Goal: Task Accomplishment & Management: Complete application form

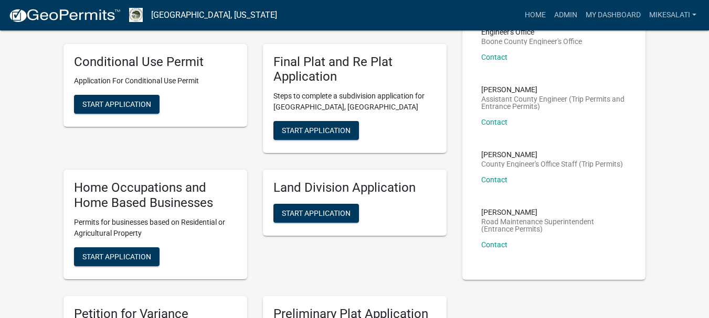
scroll to position [420, 0]
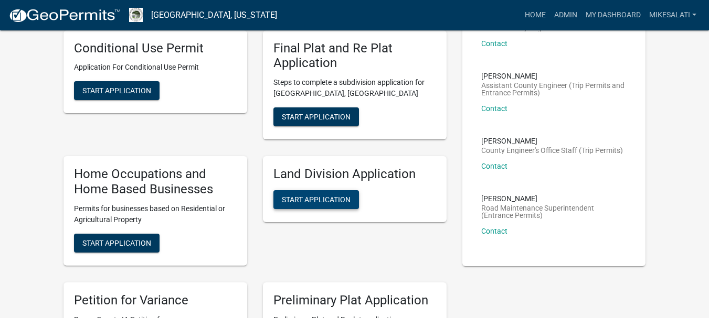
click at [316, 196] on span "Start Application" at bounding box center [316, 200] width 69 height 8
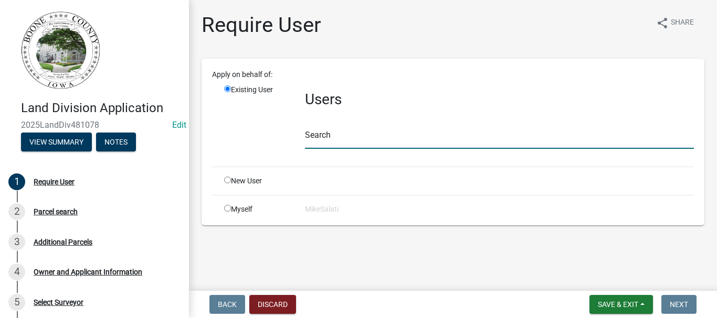
click at [325, 140] on input "text" at bounding box center [499, 138] width 389 height 22
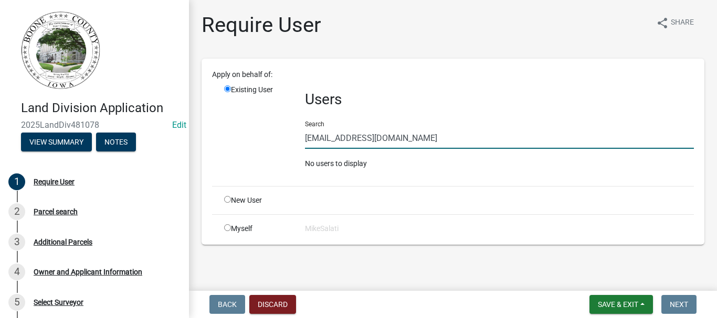
click at [407, 138] on input "[EMAIL_ADDRESS][DOMAIN_NAME]" at bounding box center [499, 138] width 389 height 22
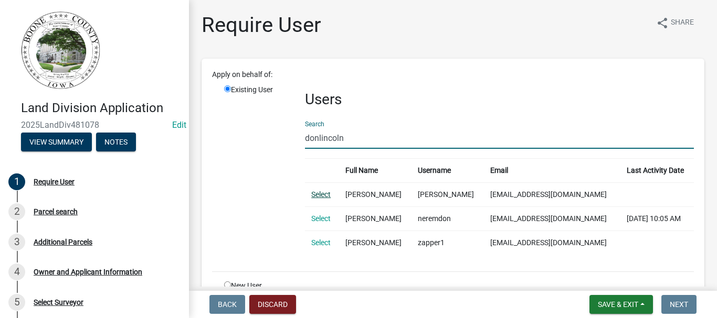
type input "donlincoln"
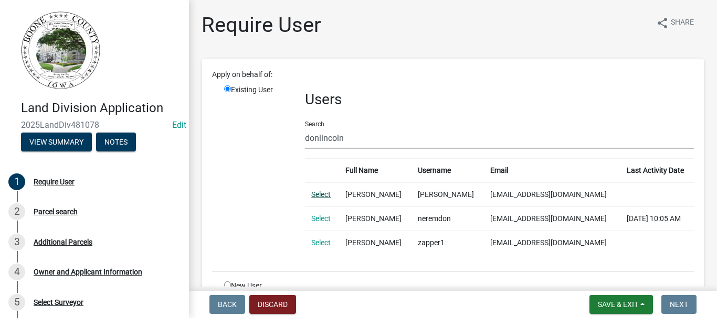
click at [319, 194] on link "Select" at bounding box center [320, 194] width 19 height 8
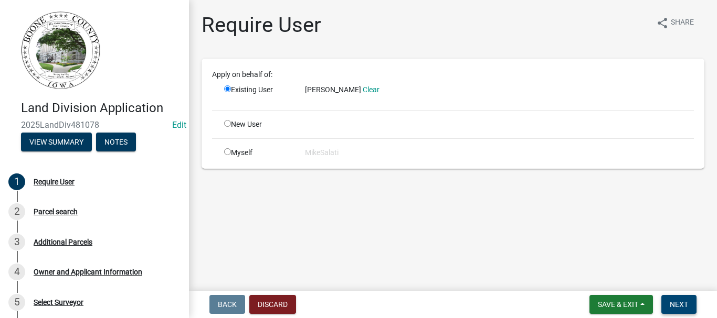
click at [676, 300] on button "Next" at bounding box center [678, 304] width 35 height 19
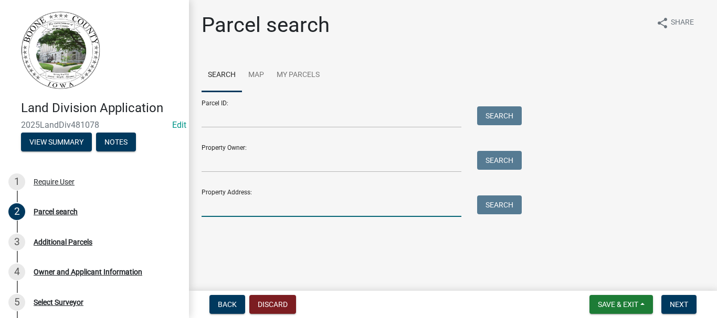
click at [210, 203] on input "Property Address:" at bounding box center [331, 207] width 260 height 22
type input "2009 Unicorn"
click at [505, 207] on button "Search" at bounding box center [499, 205] width 45 height 19
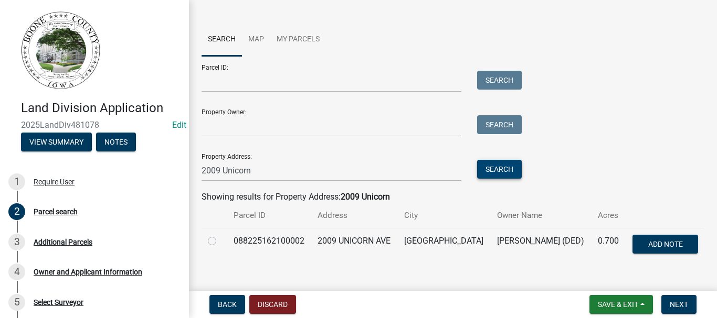
scroll to position [52, 0]
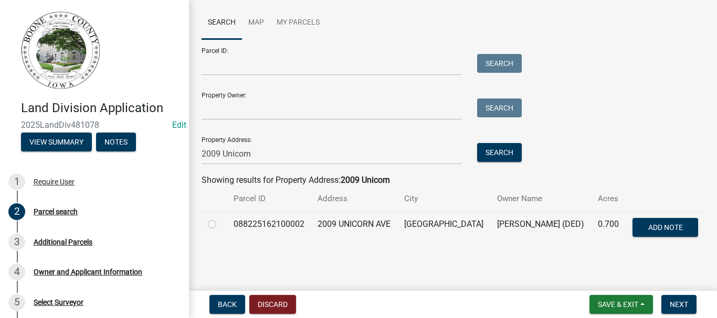
click at [220, 218] on label at bounding box center [220, 218] width 0 height 0
click at [220, 223] on input "radio" at bounding box center [223, 221] width 7 height 7
radio input "true"
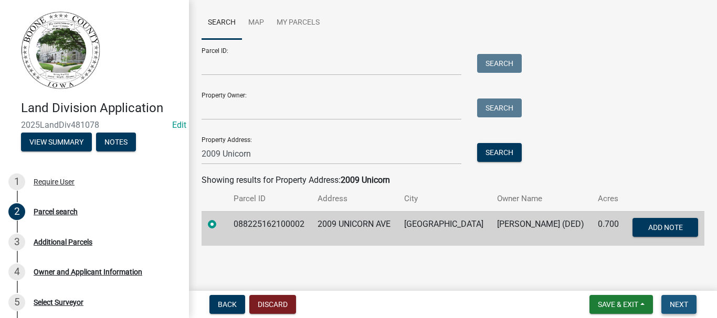
click at [680, 305] on span "Next" at bounding box center [678, 305] width 18 height 8
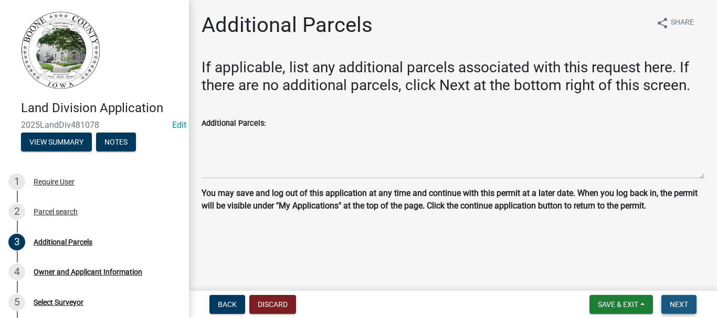
click at [681, 306] on span "Next" at bounding box center [678, 305] width 18 height 8
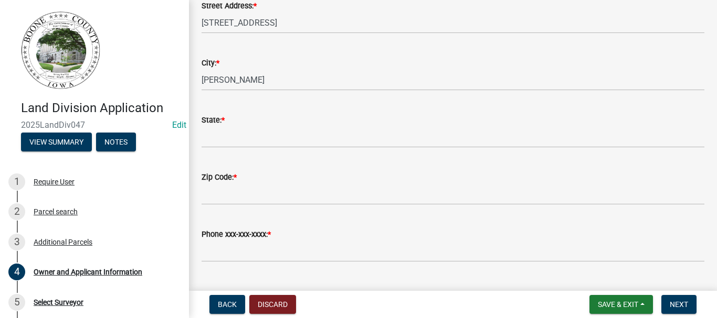
scroll to position [210, 0]
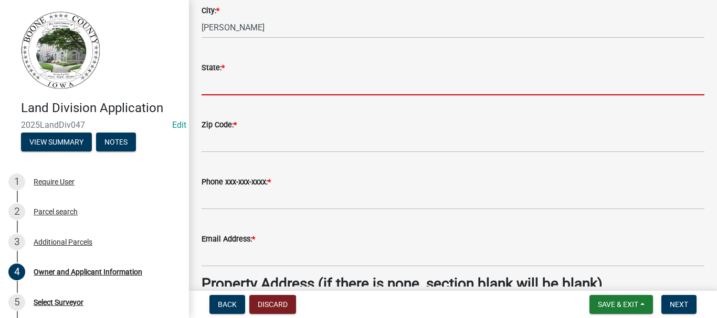
click at [219, 92] on input "State: *" at bounding box center [452, 85] width 503 height 22
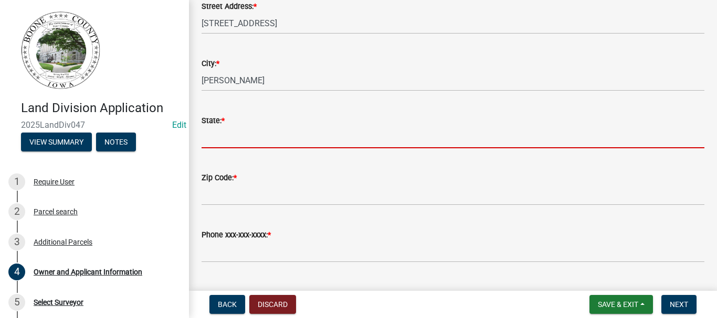
scroll to position [157, 0]
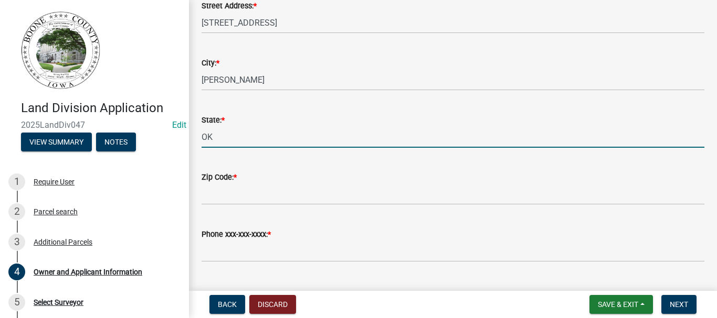
type input "OK"
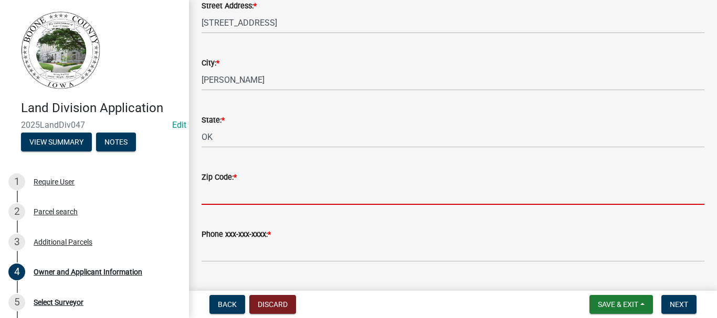
click at [225, 191] on input "Zip Code: *" at bounding box center [452, 195] width 503 height 22
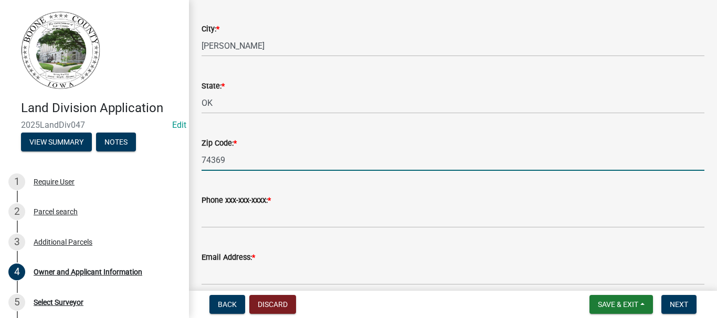
scroll to position [210, 0]
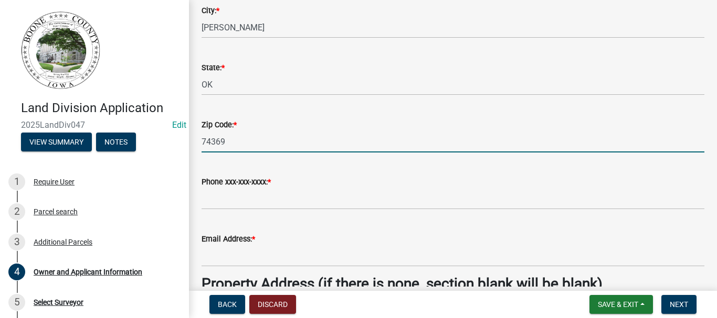
type input "74369"
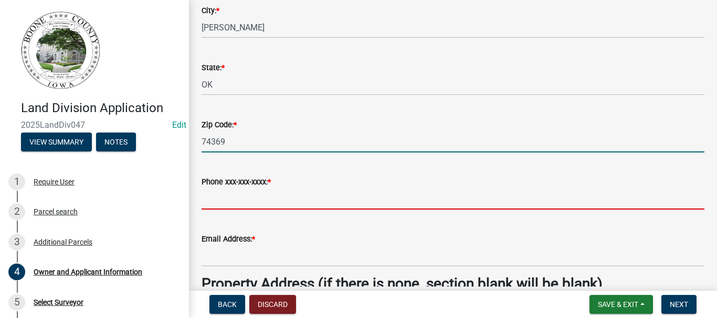
click at [224, 199] on input "Phone xxx-xxx-xxxx: *" at bounding box center [452, 199] width 503 height 22
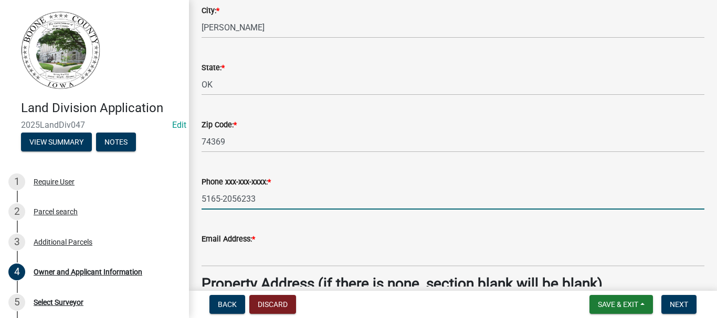
type input "5165-2056233"
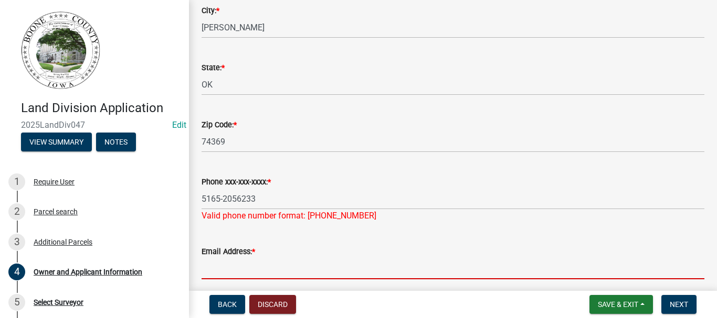
click at [226, 253] on form "Email Address: *" at bounding box center [452, 263] width 503 height 34
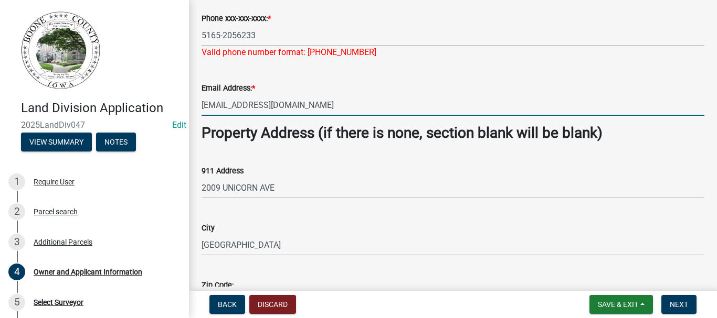
scroll to position [525, 0]
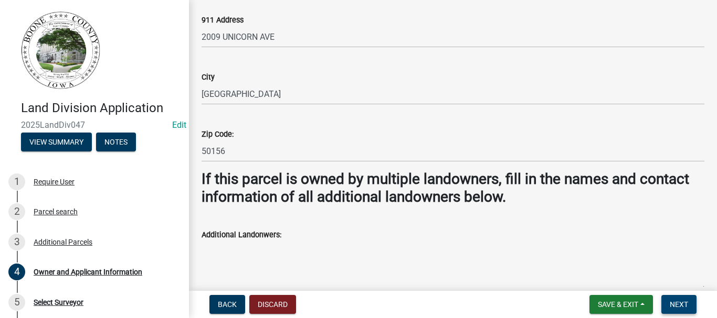
type input "[EMAIL_ADDRESS][DOMAIN_NAME]"
click at [681, 301] on span "Next" at bounding box center [678, 305] width 18 height 8
click at [681, 305] on span "Next" at bounding box center [678, 305] width 18 height 8
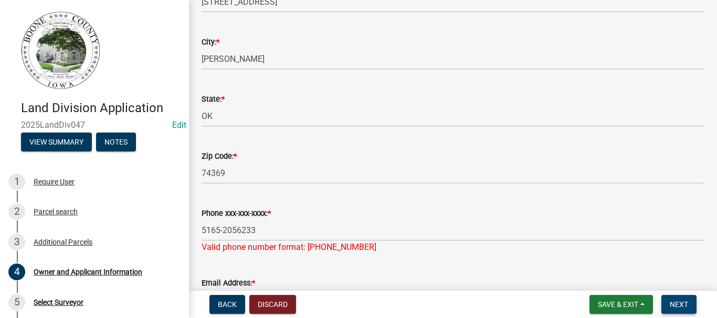
scroll to position [210, 0]
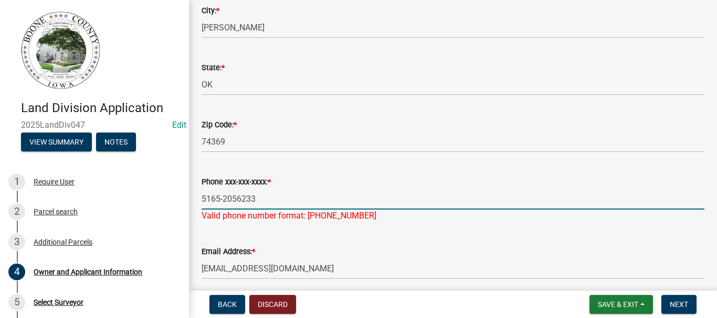
click at [221, 198] on input "5165-2056233" at bounding box center [452, 199] width 503 height 22
click at [231, 198] on input "515-2056233" at bounding box center [452, 199] width 503 height 22
type input "[PHONE_NUMBER]"
click at [681, 307] on span "Next" at bounding box center [678, 305] width 18 height 8
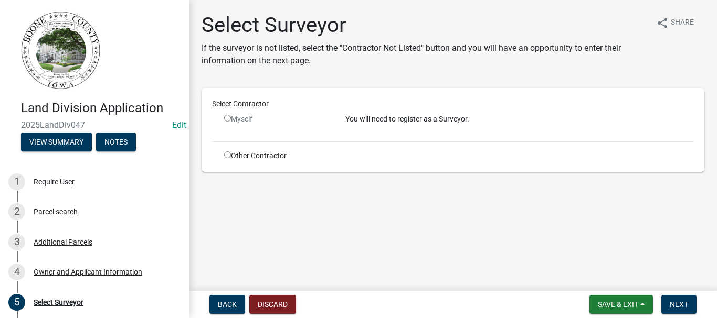
click at [227, 155] on input "radio" at bounding box center [227, 155] width 7 height 7
radio input "true"
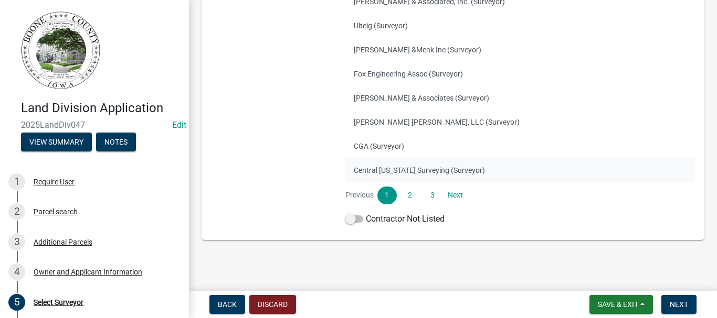
scroll to position [274, 0]
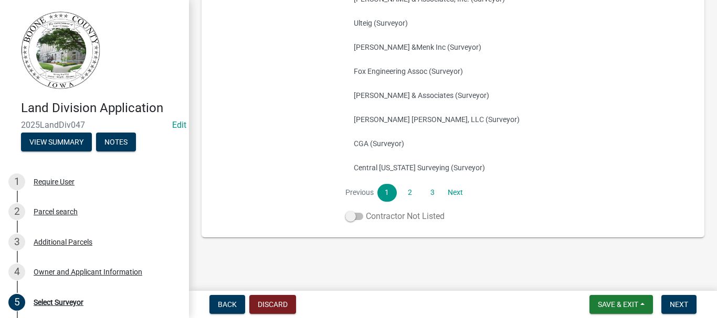
click at [350, 220] on span at bounding box center [354, 216] width 18 height 7
click at [366, 210] on input "Contractor Not Listed" at bounding box center [366, 210] width 0 height 0
click at [679, 305] on span "Next" at bounding box center [678, 305] width 18 height 8
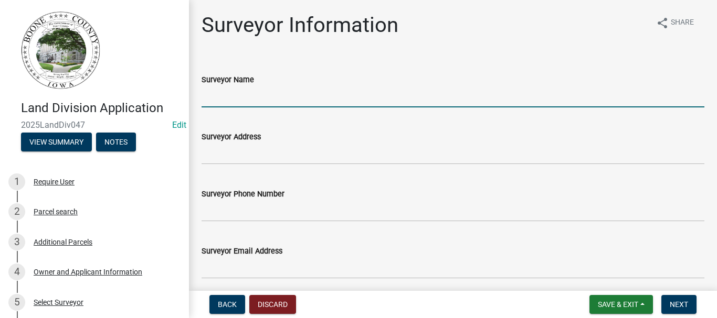
click at [222, 103] on input "Surveyor Name" at bounding box center [452, 97] width 503 height 22
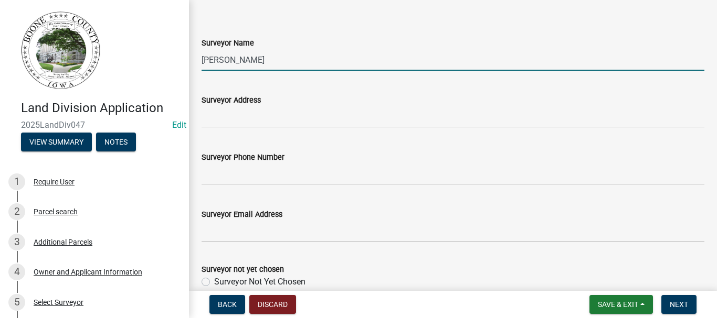
scroll to position [89, 0]
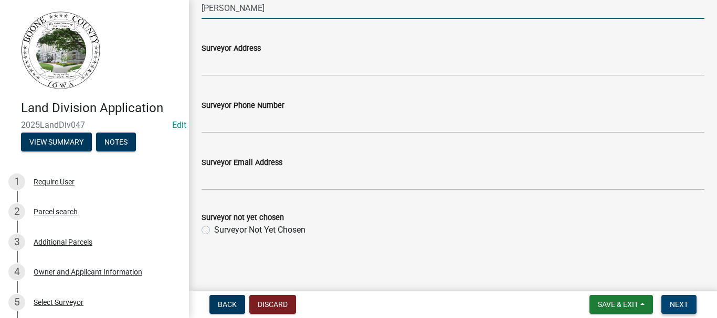
type input "[PERSON_NAME]"
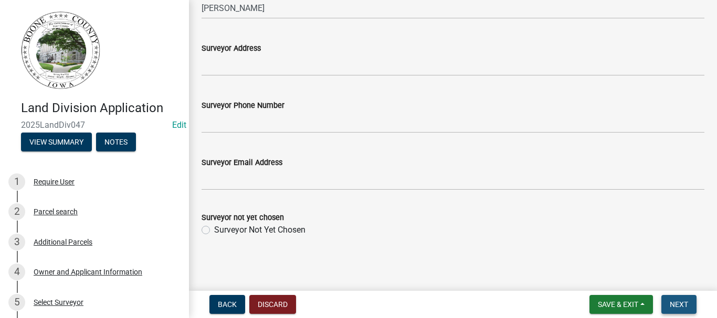
click at [681, 302] on span "Next" at bounding box center [678, 305] width 18 height 8
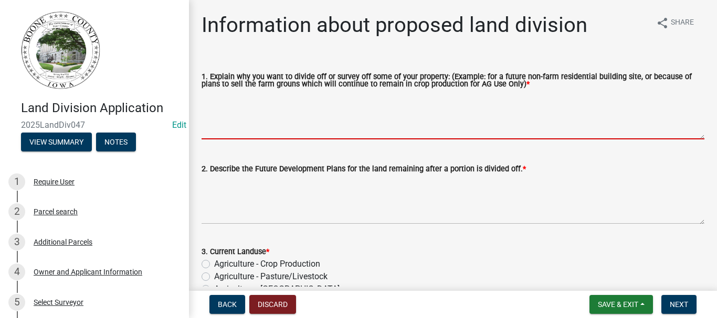
click at [264, 113] on textarea "1. Explain why you want to divide off or survey off some of your property: (Exa…" at bounding box center [452, 114] width 503 height 49
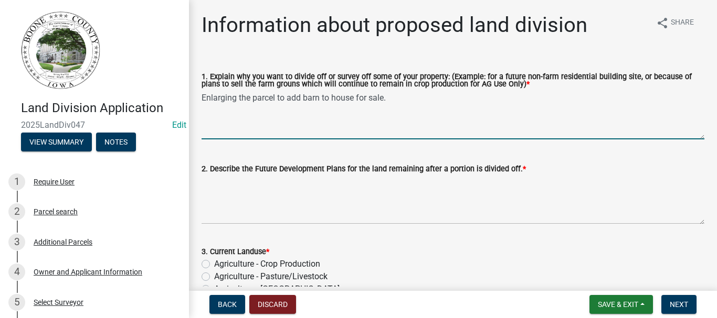
type textarea "Enlarging the parcel to add barn to house for sale."
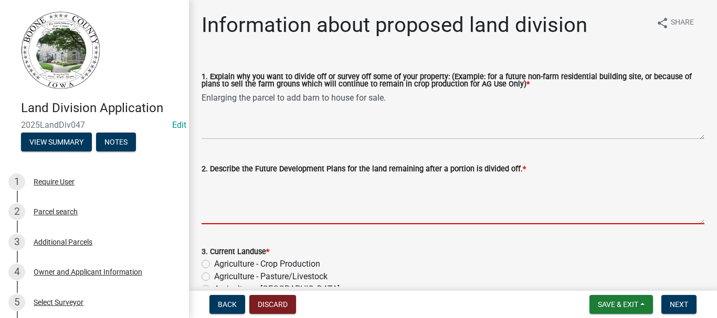
click at [239, 198] on textarea "2. Describe the Future Development Plans for the land remaining after a portion…" at bounding box center [452, 199] width 503 height 49
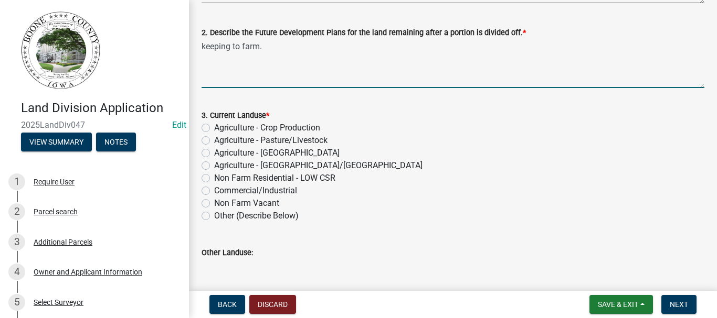
scroll to position [157, 0]
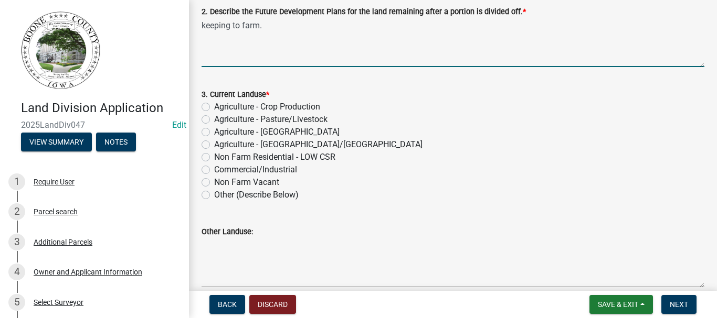
type textarea "keeping to farm."
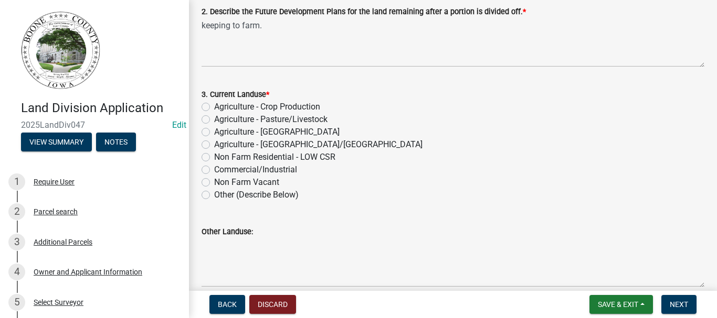
click at [214, 106] on label "Agriculture - Crop Production" at bounding box center [267, 107] width 106 height 13
click at [214, 106] on input "Agriculture - Crop Production" at bounding box center [217, 104] width 7 height 7
radio input "true"
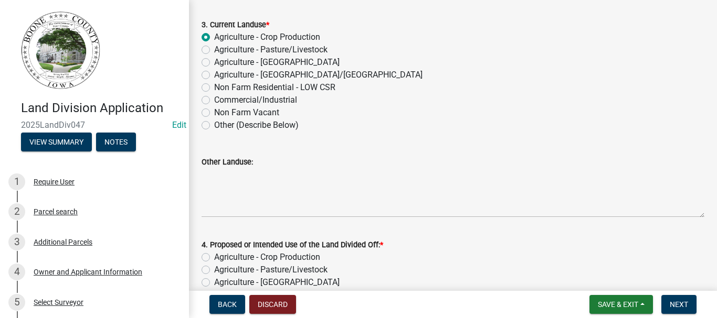
scroll to position [315, 0]
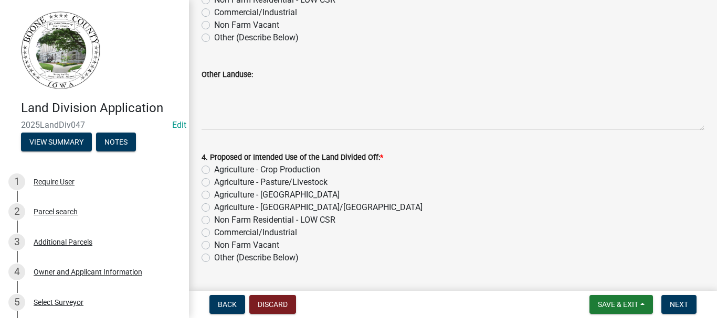
drag, startPoint x: 204, startPoint y: 168, endPoint x: 350, endPoint y: 218, distance: 154.1
click at [214, 169] on label "Agriculture - Crop Production" at bounding box center [267, 170] width 106 height 13
click at [214, 169] on input "Agriculture - Crop Production" at bounding box center [217, 167] width 7 height 7
radio input "true"
click at [214, 208] on label "Agriculture - [GEOGRAPHIC_DATA]/[GEOGRAPHIC_DATA]" at bounding box center [318, 207] width 208 height 13
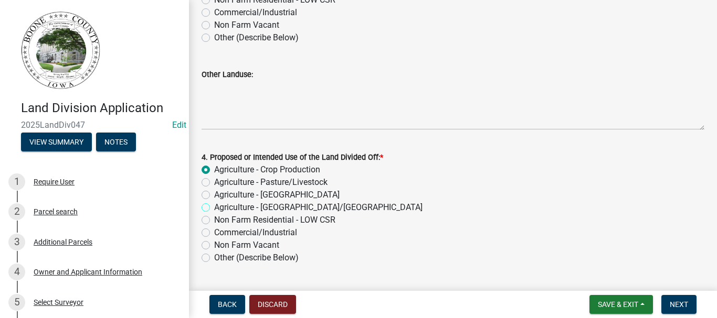
click at [214, 208] on input "Agriculture - [GEOGRAPHIC_DATA]/[GEOGRAPHIC_DATA]" at bounding box center [217, 204] width 7 height 7
radio input "true"
click at [672, 306] on span "Next" at bounding box center [678, 305] width 18 height 8
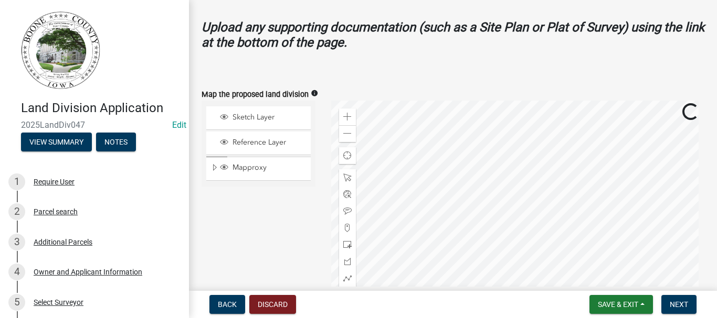
scroll to position [472, 0]
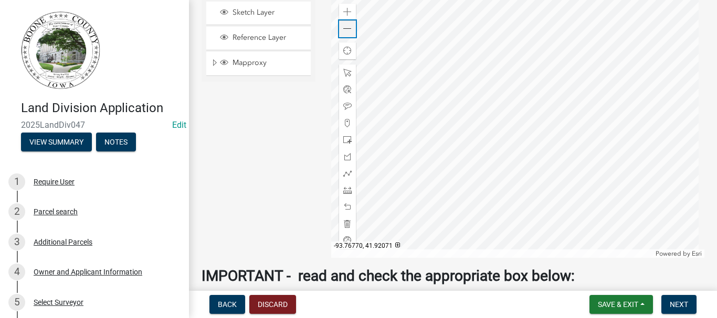
click at [343, 25] on span at bounding box center [347, 29] width 8 height 8
drag, startPoint x: 344, startPoint y: 171, endPoint x: 353, endPoint y: 162, distance: 13.0
click at [344, 170] on span at bounding box center [347, 173] width 8 height 8
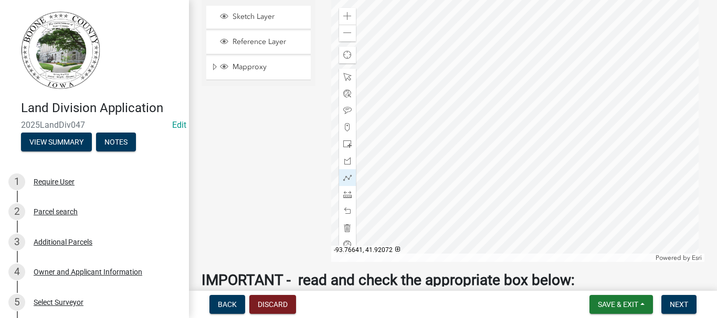
click at [535, 100] on div at bounding box center [517, 131] width 373 height 262
click at [445, 99] on div at bounding box center [517, 131] width 373 height 262
click at [447, 147] on div at bounding box center [517, 131] width 373 height 262
click at [536, 144] on div at bounding box center [517, 131] width 373 height 262
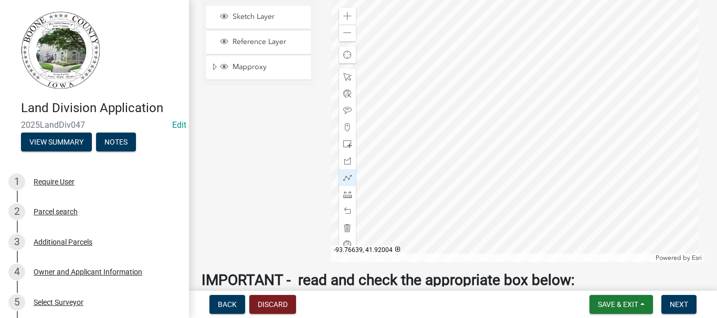
click at [537, 145] on div at bounding box center [517, 131] width 373 height 262
click at [535, 101] on div at bounding box center [517, 131] width 373 height 262
click at [466, 131] on div at bounding box center [517, 131] width 373 height 262
click at [344, 111] on span at bounding box center [347, 110] width 8 height 8
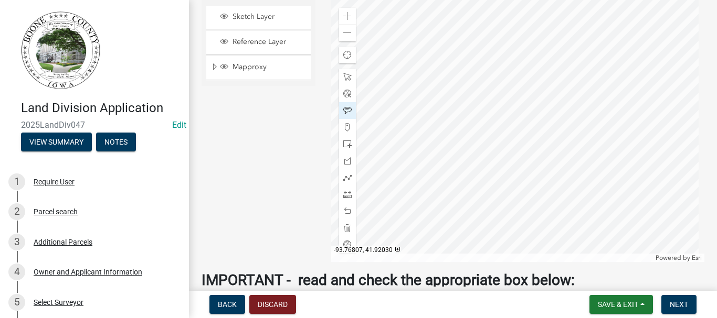
click at [455, 127] on div at bounding box center [517, 131] width 373 height 262
click at [505, 129] on div at bounding box center [517, 131] width 373 height 262
click at [417, 184] on div at bounding box center [517, 131] width 373 height 262
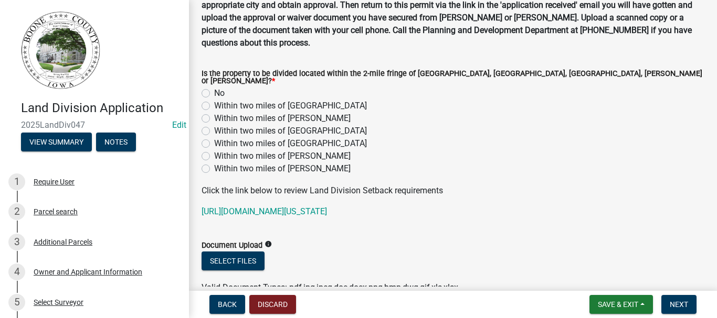
scroll to position [888, 0]
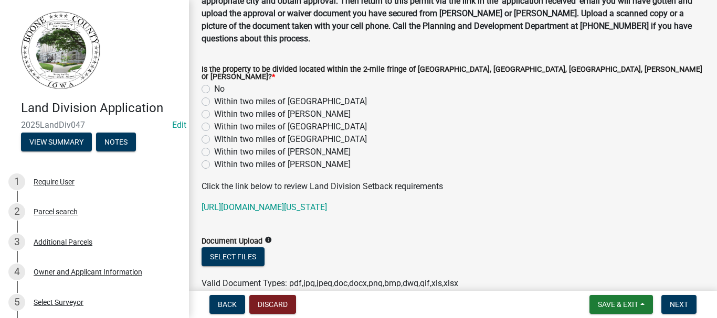
click at [214, 83] on label "No" at bounding box center [219, 89] width 10 height 13
click at [214, 83] on input "No" at bounding box center [217, 86] width 7 height 7
radio input "true"
click at [676, 299] on button "Next" at bounding box center [678, 304] width 35 height 19
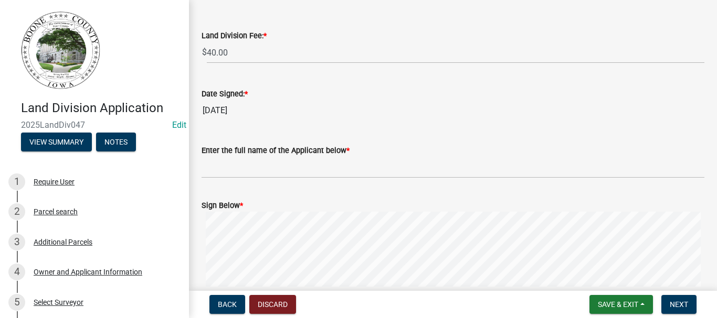
scroll to position [157, 0]
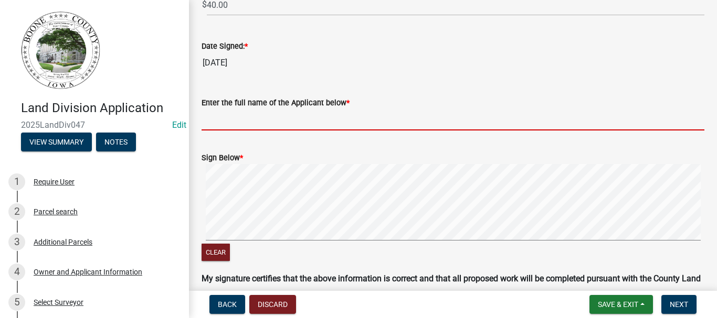
click at [268, 118] on input "Enter the full name of the Applicant below *" at bounding box center [452, 120] width 503 height 22
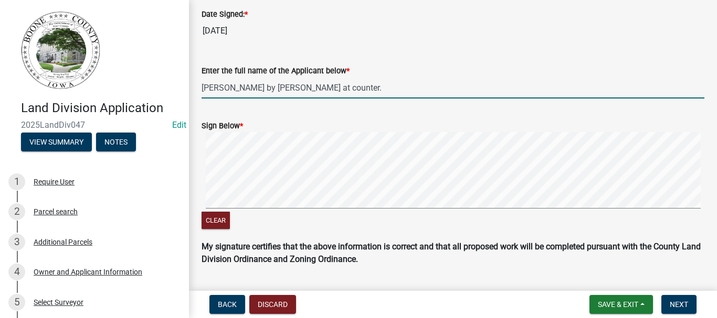
scroll to position [218, 0]
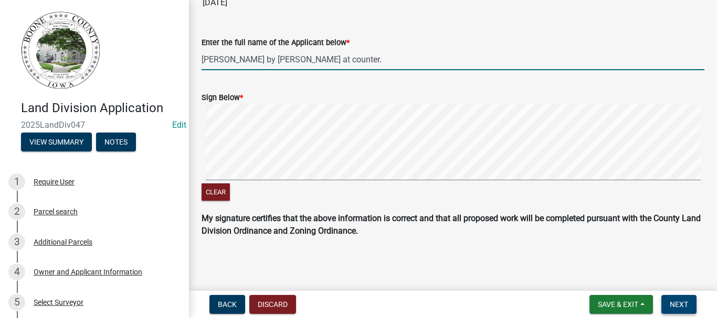
type input "[PERSON_NAME] by [PERSON_NAME] at counter."
click at [680, 298] on button "Next" at bounding box center [678, 304] width 35 height 19
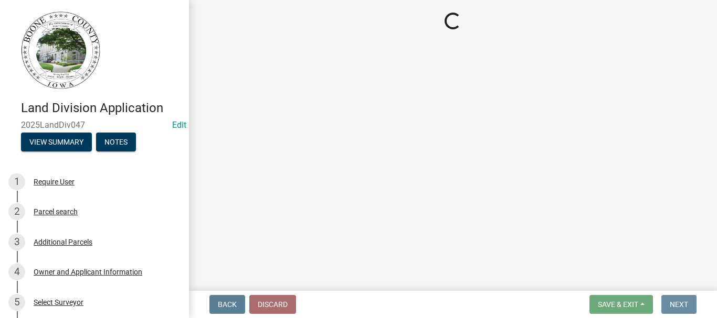
scroll to position [0, 0]
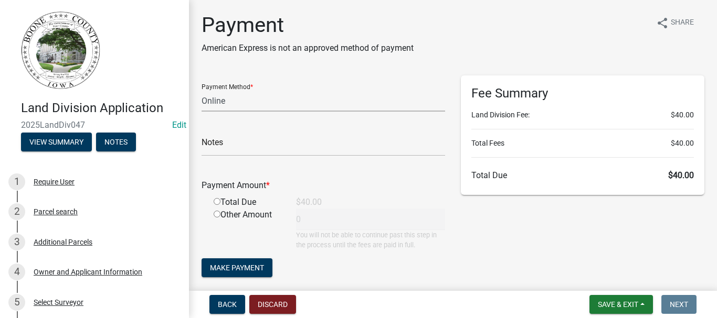
click at [221, 102] on select "Credit Card POS Check Cash Online" at bounding box center [322, 101] width 243 height 22
select select "2: 1"
click at [201, 90] on select "Credit Card POS Check Cash Online" at bounding box center [322, 101] width 243 height 22
click at [216, 200] on input "radio" at bounding box center [217, 201] width 7 height 7
radio input "true"
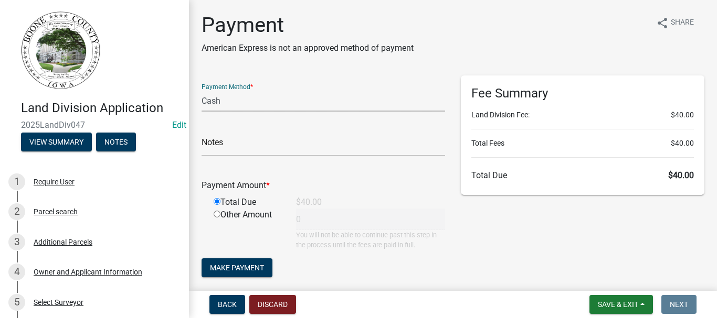
type input "40"
drag, startPoint x: 230, startPoint y: 265, endPoint x: 237, endPoint y: 258, distance: 9.7
click at [231, 265] on span "Make Payment" at bounding box center [237, 268] width 54 height 8
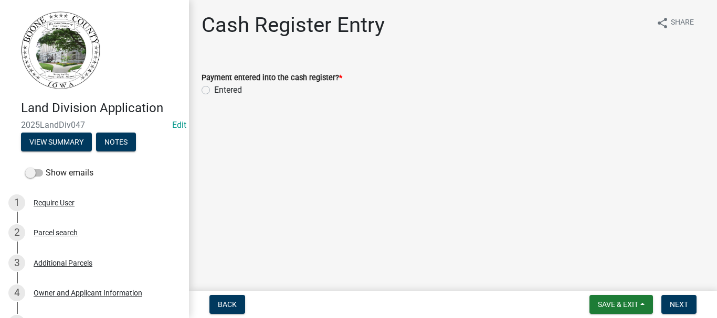
click at [214, 91] on label "Entered" at bounding box center [228, 90] width 28 height 13
click at [214, 91] on input "Entered" at bounding box center [217, 87] width 7 height 7
radio input "true"
click at [672, 299] on button "Next" at bounding box center [678, 304] width 35 height 19
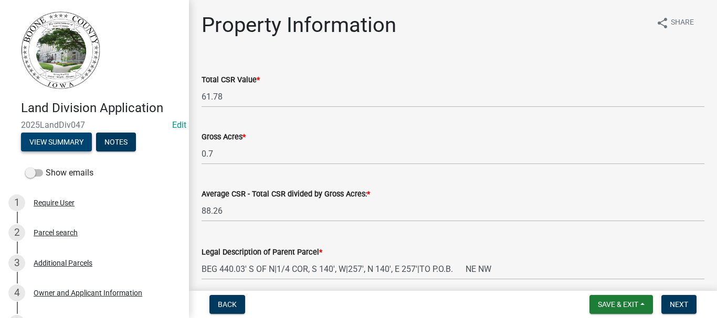
click at [43, 147] on button "View Summary" at bounding box center [56, 142] width 71 height 19
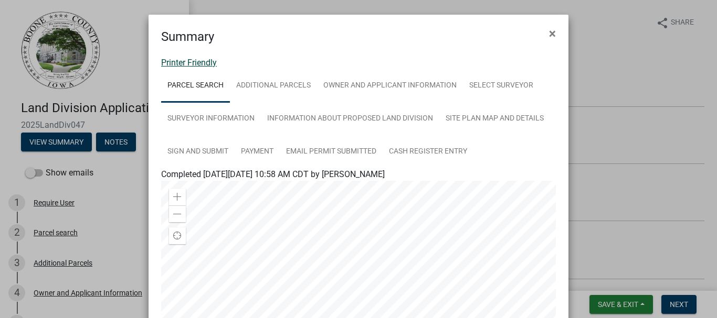
click at [187, 63] on link "Printer Friendly" at bounding box center [189, 63] width 56 height 10
click at [549, 33] on span "×" at bounding box center [552, 33] width 7 height 15
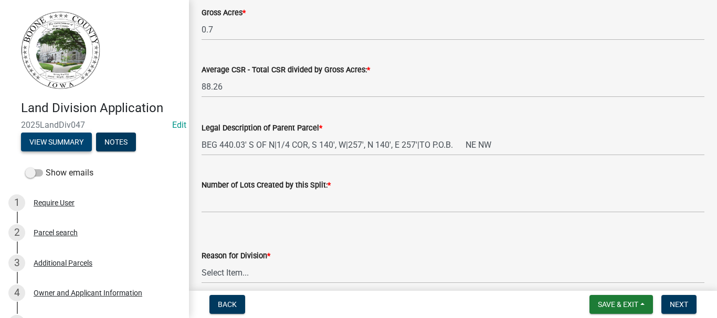
scroll to position [157, 0]
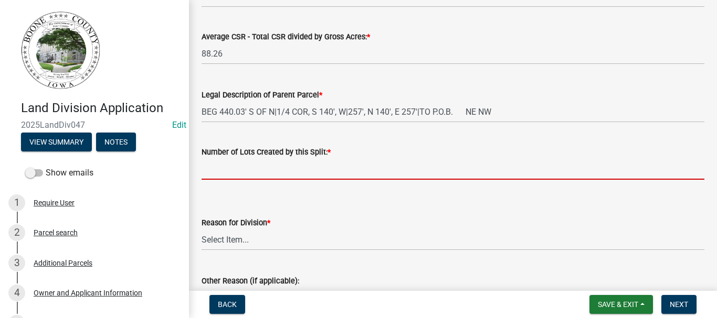
click at [215, 167] on input "text" at bounding box center [452, 169] width 503 height 22
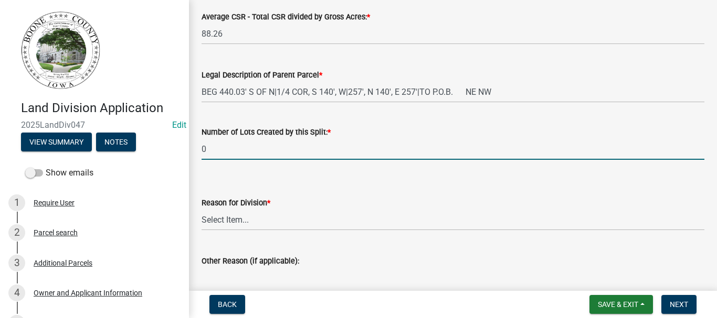
scroll to position [210, 0]
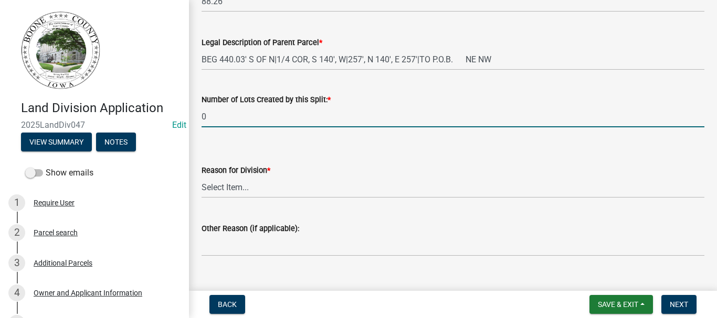
type input "0"
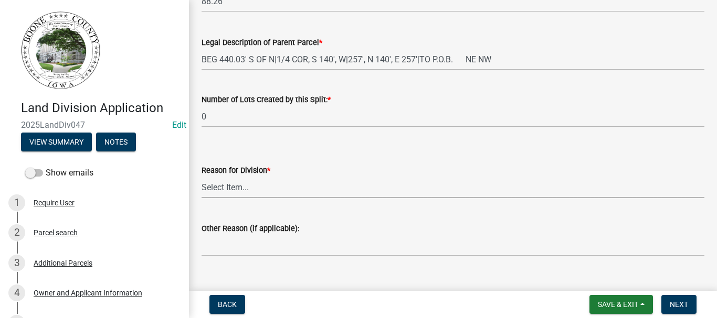
click at [230, 187] on select "Select Item... Agriculture Commercial Residential Survey Other" at bounding box center [452, 188] width 503 height 22
click at [201, 177] on select "Select Item... Agriculture Commercial Residential Survey Other" at bounding box center [452, 188] width 503 height 22
select select "38de17ac-97a0-4d3e-9c1b-6cf8fb5d90a3"
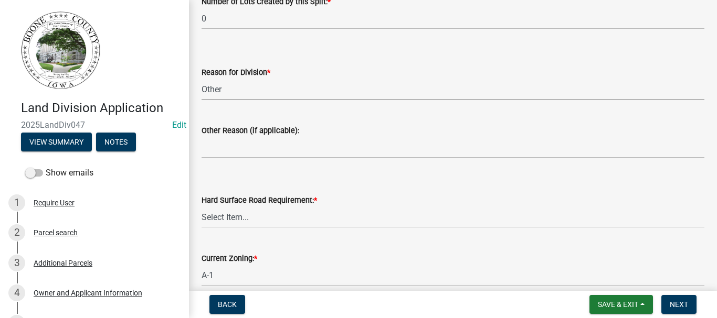
scroll to position [367, 0]
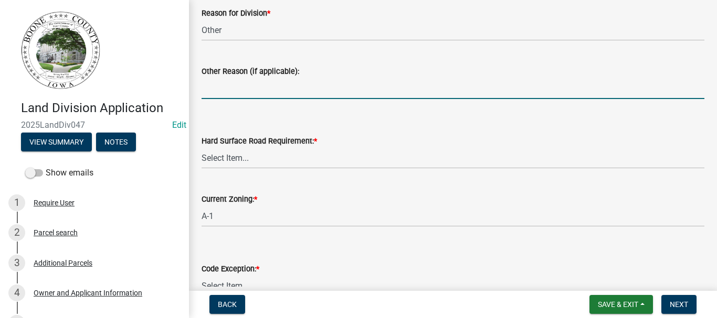
click at [235, 91] on input "Other Reason (if applicable):" at bounding box center [452, 89] width 503 height 22
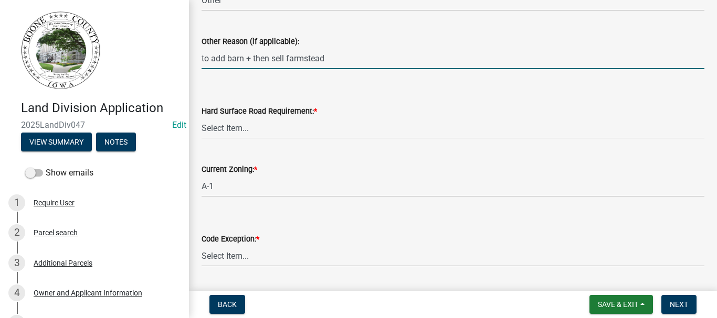
scroll to position [428, 0]
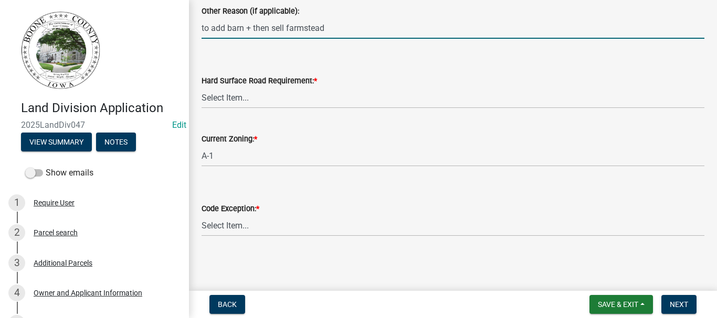
type input "to add barn + then sell farmstead"
click at [223, 228] on select "Select Item... A-1 Farmstead SECTION 4.04.06.7.B A-1 Family Member of Ag Parent…" at bounding box center [452, 226] width 503 height 22
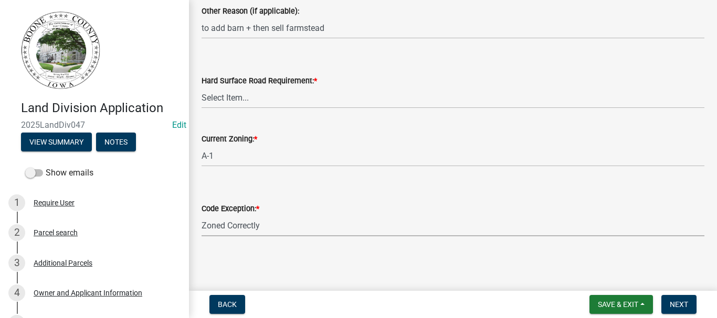
click at [201, 215] on select "Select Item... A-1 Farmstead SECTION 4.04.06.7.B A-1 Family Member of Ag Parent…" at bounding box center [452, 226] width 503 height 22
select select "a7cd3db5-dcb4-4817-b149-4c91956f5c70"
drag, startPoint x: 675, startPoint y: 301, endPoint x: 669, endPoint y: 299, distance: 6.6
click at [675, 301] on span "Next" at bounding box center [678, 305] width 18 height 8
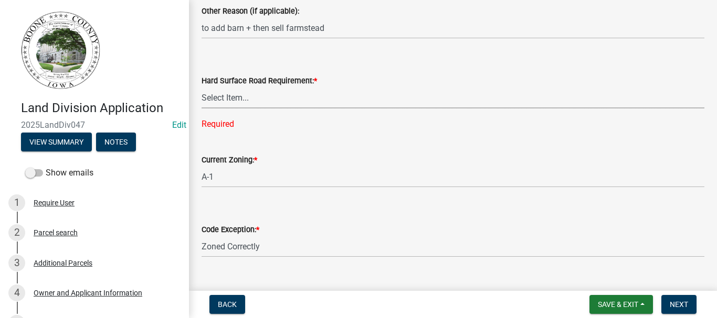
click at [223, 94] on select "Select Item... Not Required - Land division only Not Required - Minor subdivisi…" at bounding box center [452, 98] width 503 height 22
click at [201, 87] on select "Select Item... Not Required - Land division only Not Required - Minor subdivisi…" at bounding box center [452, 98] width 503 height 22
select select "02333735-226c-45b9-8717-0146c10b0380"
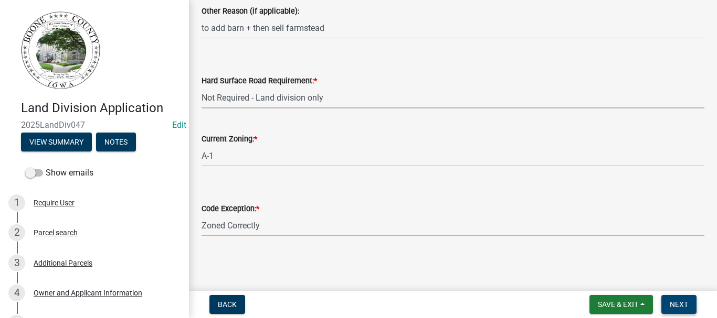
click at [681, 301] on span "Next" at bounding box center [678, 305] width 18 height 8
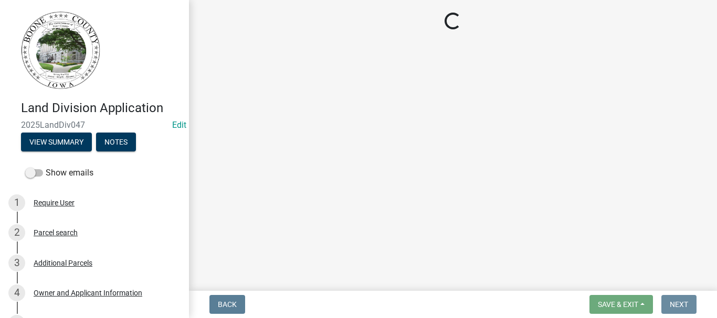
scroll to position [0, 0]
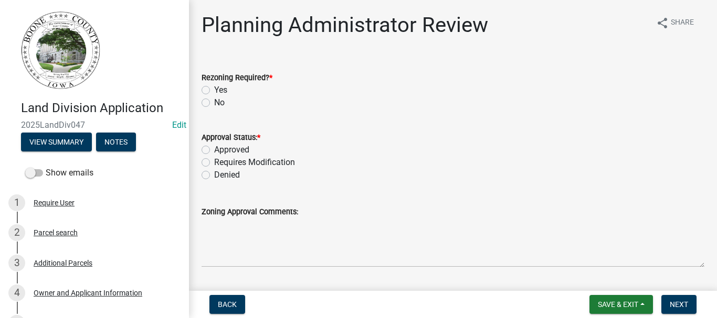
click at [214, 102] on label "No" at bounding box center [219, 103] width 10 height 13
click at [214, 102] on input "No" at bounding box center [217, 100] width 7 height 7
radio input "true"
drag, startPoint x: 206, startPoint y: 149, endPoint x: 299, endPoint y: 243, distance: 132.4
click at [214, 149] on label "Approved" at bounding box center [231, 150] width 35 height 13
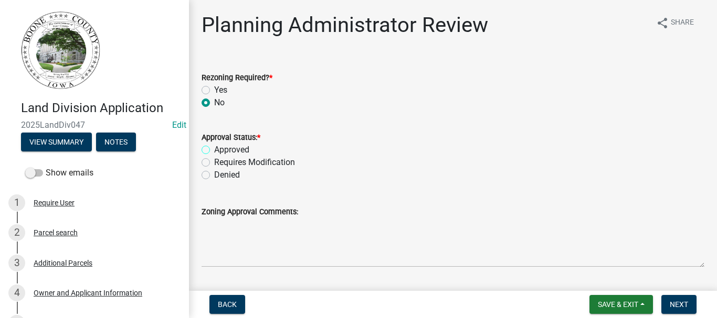
click at [214, 149] on input "Approved" at bounding box center [217, 147] width 7 height 7
radio input "true"
click at [680, 304] on span "Next" at bounding box center [678, 305] width 18 height 8
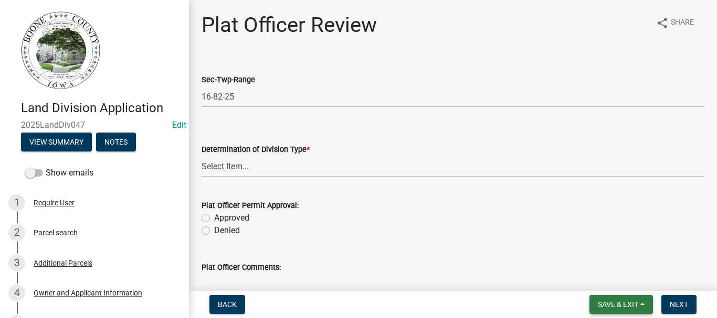
click at [617, 308] on span "Save & Exit" at bounding box center [618, 305] width 40 height 8
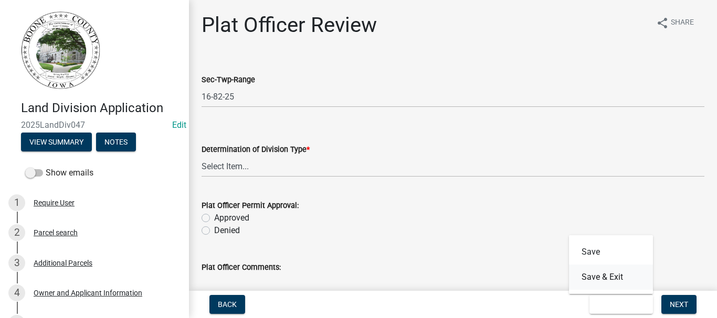
click at [601, 277] on button "Save & Exit" at bounding box center [611, 277] width 84 height 25
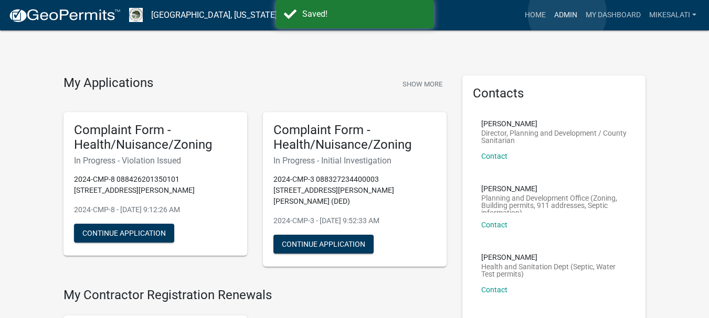
click at [566, 13] on link "Admin" at bounding box center [565, 15] width 31 height 20
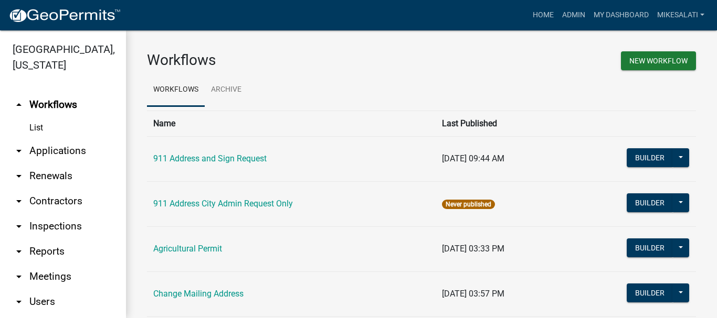
click at [39, 139] on link "arrow_drop_down Applications" at bounding box center [63, 151] width 126 height 25
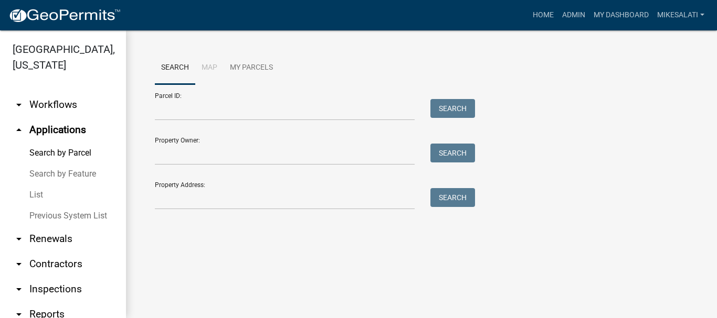
drag, startPoint x: 44, startPoint y: 136, endPoint x: 50, endPoint y: 139, distance: 6.8
click at [45, 143] on link "Search by Parcel" at bounding box center [63, 153] width 126 height 21
click at [178, 194] on input "Property Address:" at bounding box center [285, 199] width 260 height 22
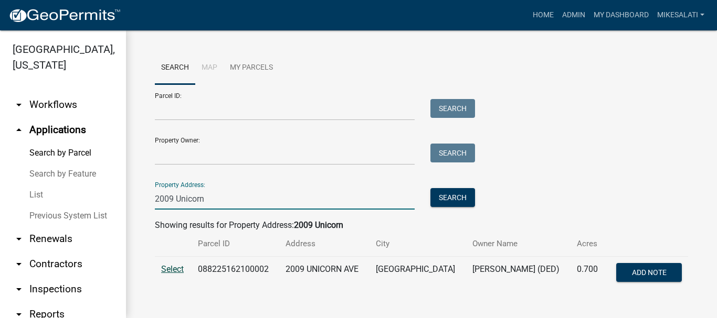
type input "2009 Unicorn"
click at [177, 270] on span "Select" at bounding box center [172, 269] width 23 height 10
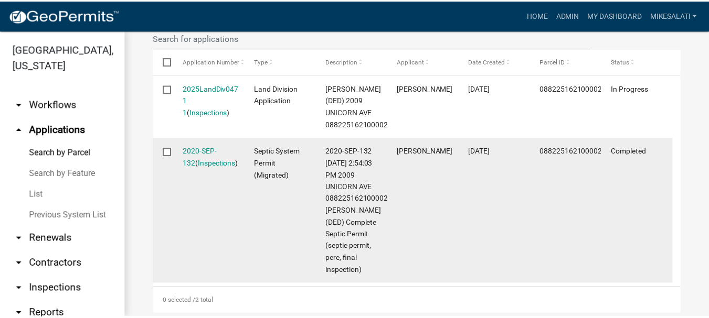
scroll to position [367, 0]
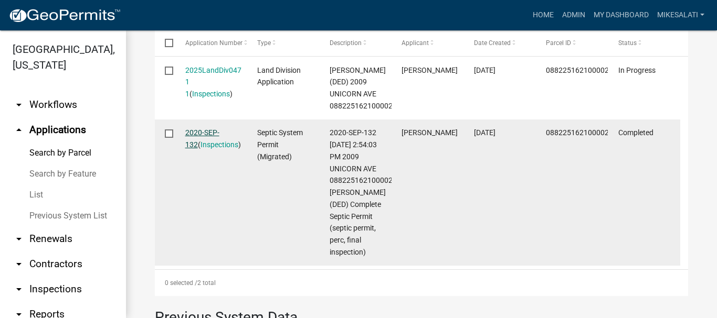
click at [206, 133] on link "2020-SEP-132" at bounding box center [202, 139] width 34 height 20
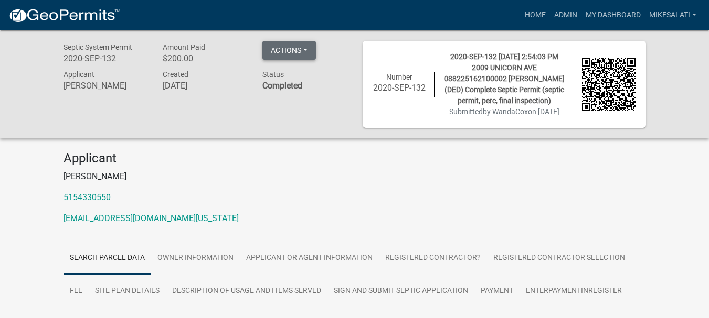
click at [288, 48] on button "Actions" at bounding box center [289, 50] width 54 height 19
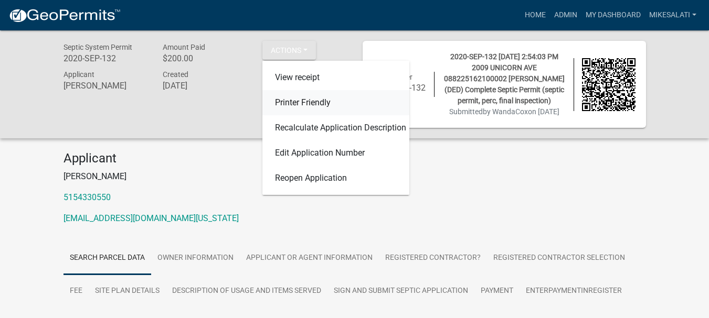
click at [296, 101] on link "Printer Friendly" at bounding box center [335, 102] width 147 height 25
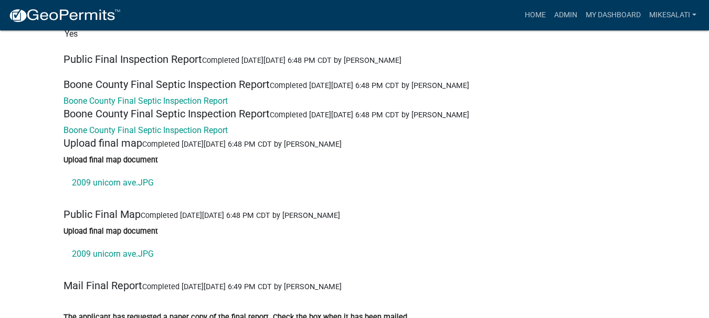
scroll to position [4774, 0]
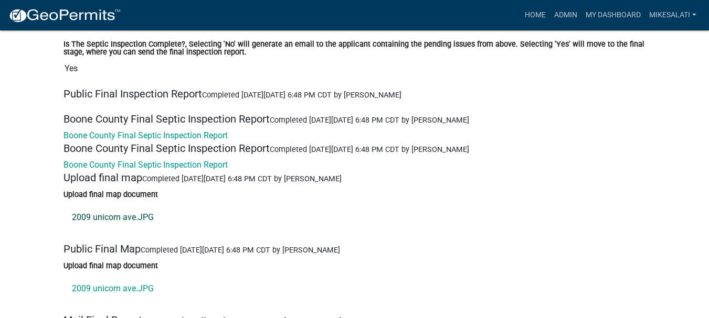
click at [105, 229] on link "2009 unicorn ave.JPG" at bounding box center [354, 217] width 582 height 25
click at [174, 170] on link "Boone County Final Septic Inspection Report" at bounding box center [145, 165] width 164 height 10
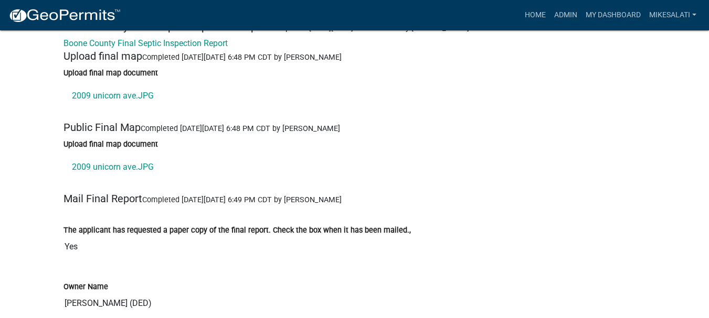
scroll to position [4879, 0]
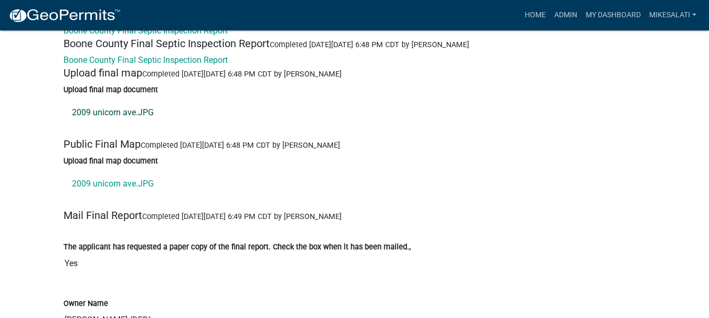
click at [120, 125] on link "2009 unicorn ave.JPG" at bounding box center [354, 112] width 582 height 25
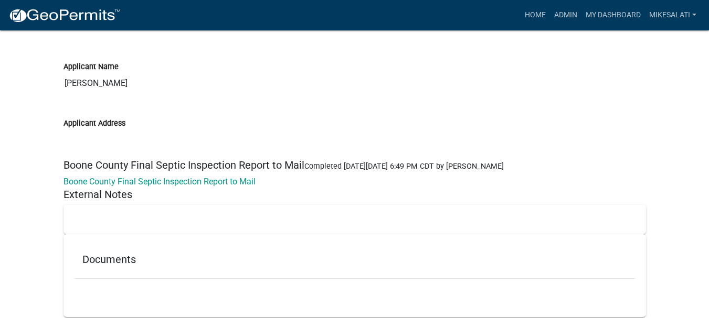
scroll to position [5299, 0]
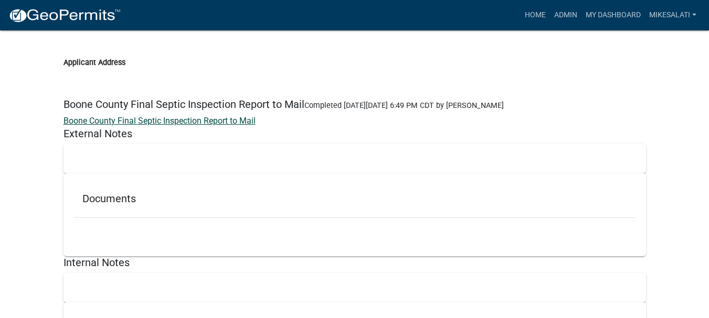
click at [215, 126] on link "Boone County Final Septic Inspection Report to Mail" at bounding box center [159, 121] width 192 height 10
